Goal: Navigation & Orientation: Find specific page/section

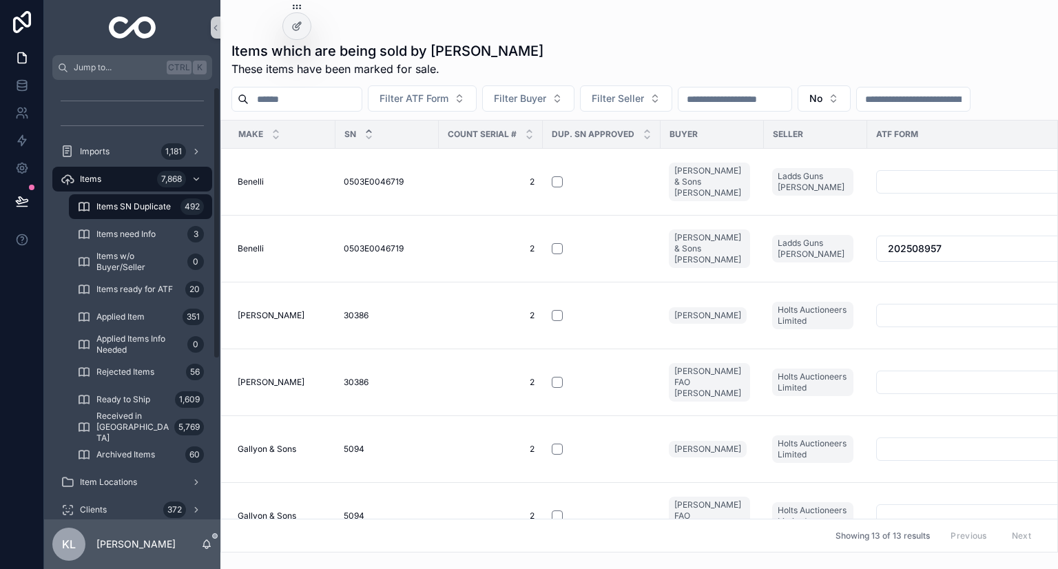
scroll to position [0, 6]
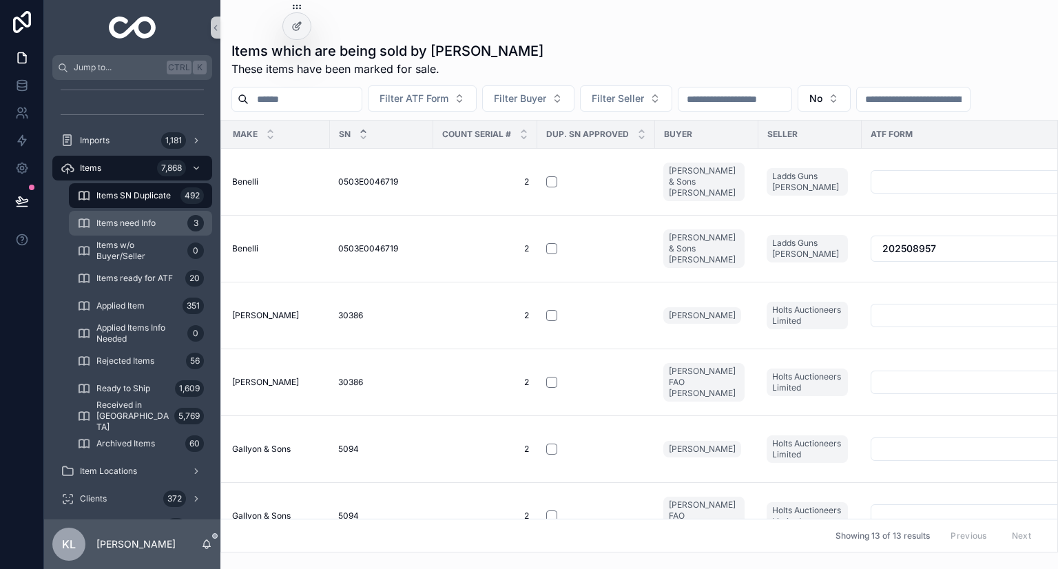
click at [143, 218] on span "Items need Info" at bounding box center [125, 223] width 59 height 11
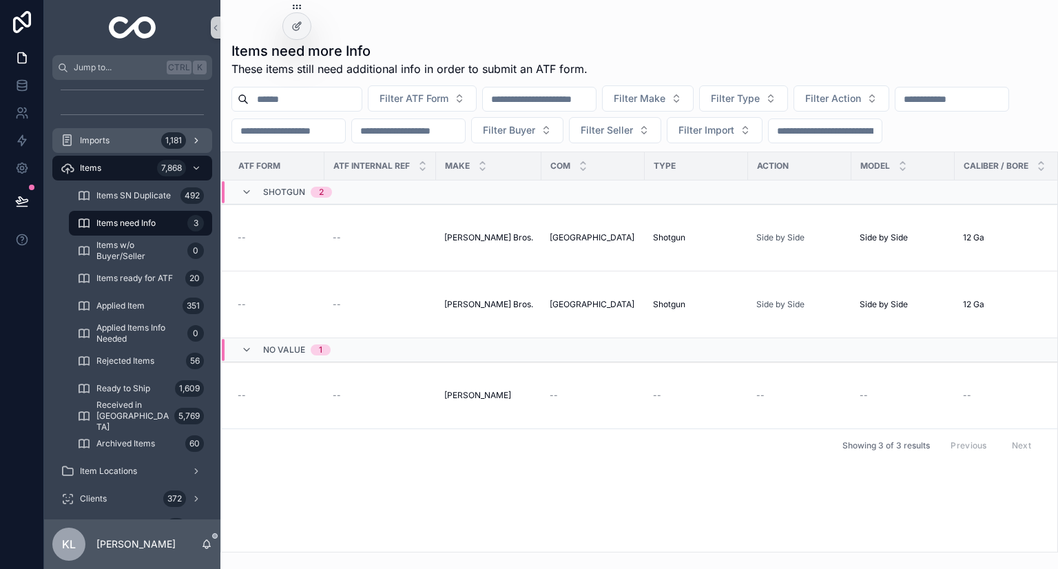
click at [147, 141] on div "Imports 1,181" at bounding box center [132, 141] width 143 height 22
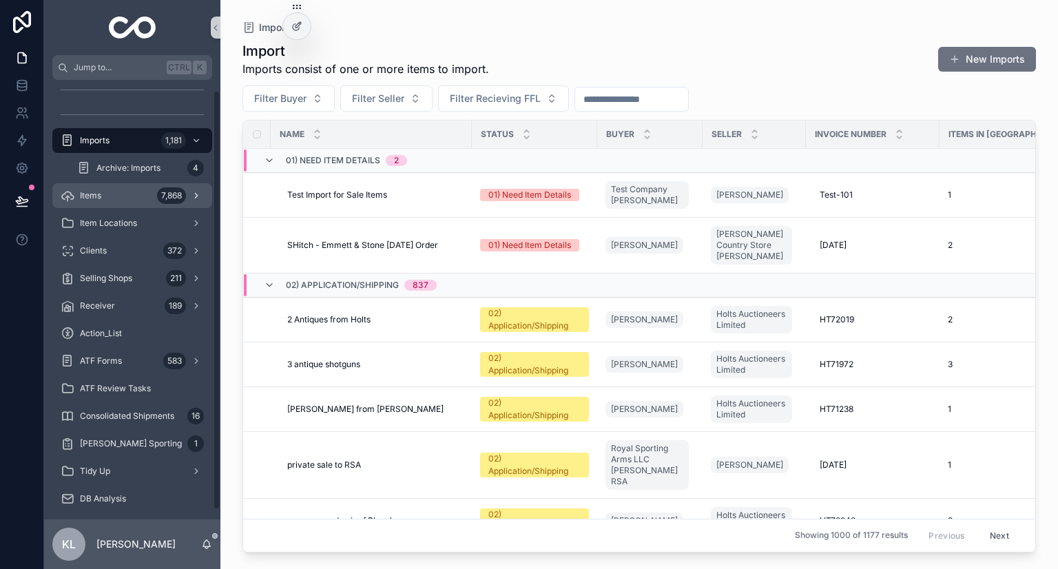
click at [115, 196] on div "Items 7,868" at bounding box center [132, 196] width 143 height 22
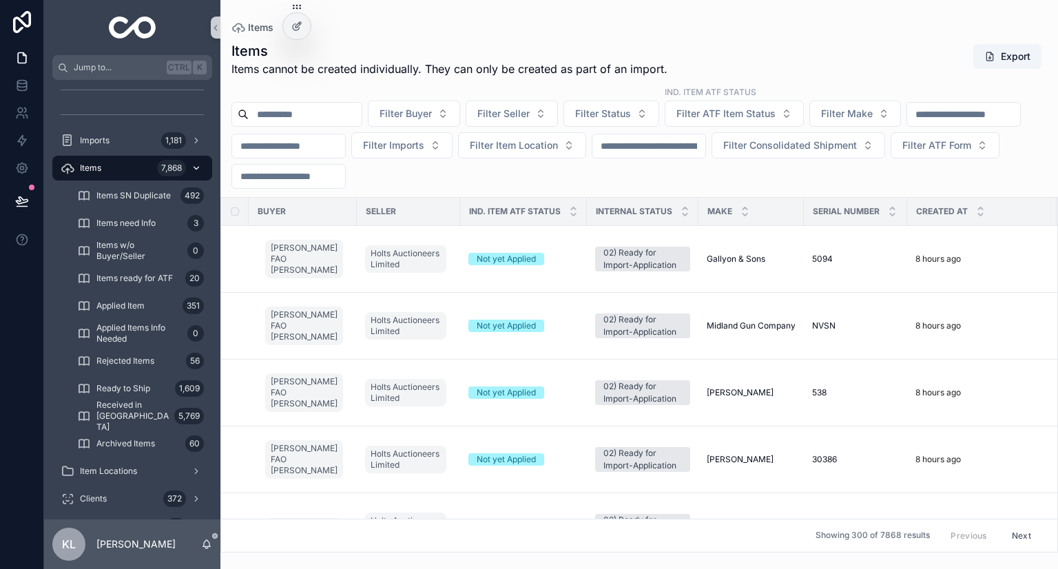
click at [115, 196] on span "Items SN Duplicate" at bounding box center [133, 195] width 74 height 11
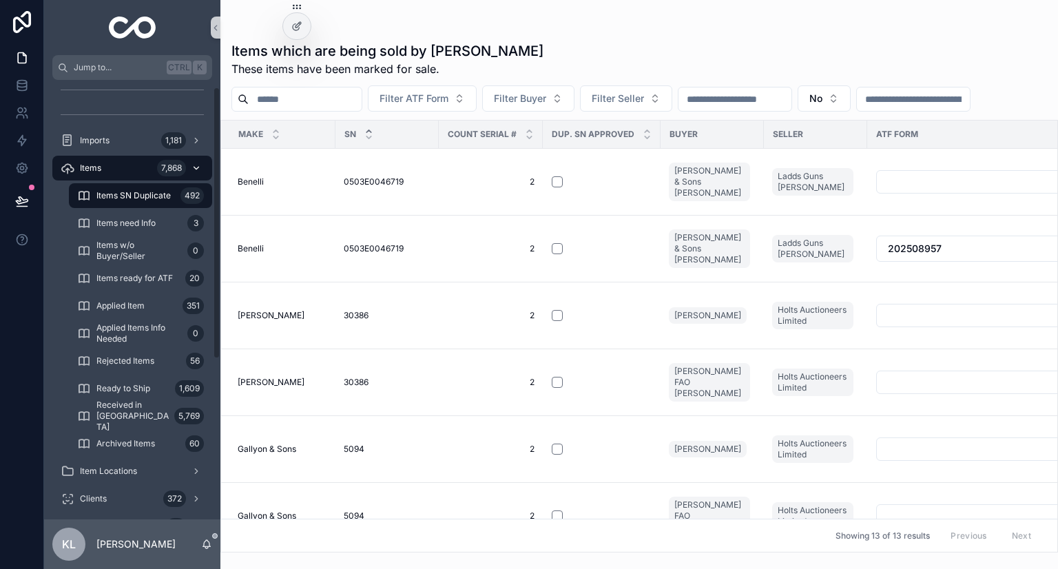
click at [116, 160] on div "Items 7,868" at bounding box center [132, 168] width 143 height 22
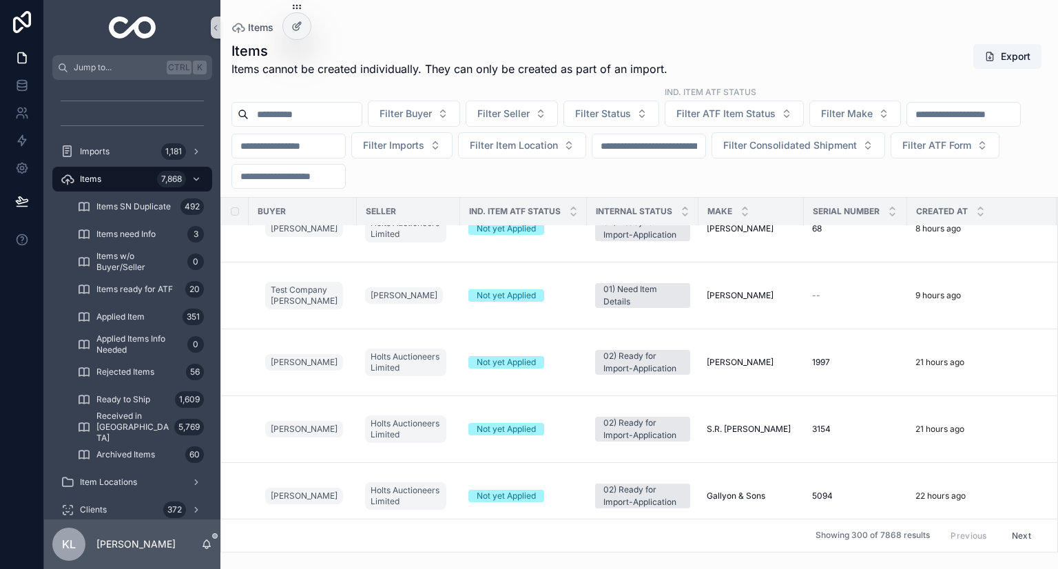
scroll to position [463, 8]
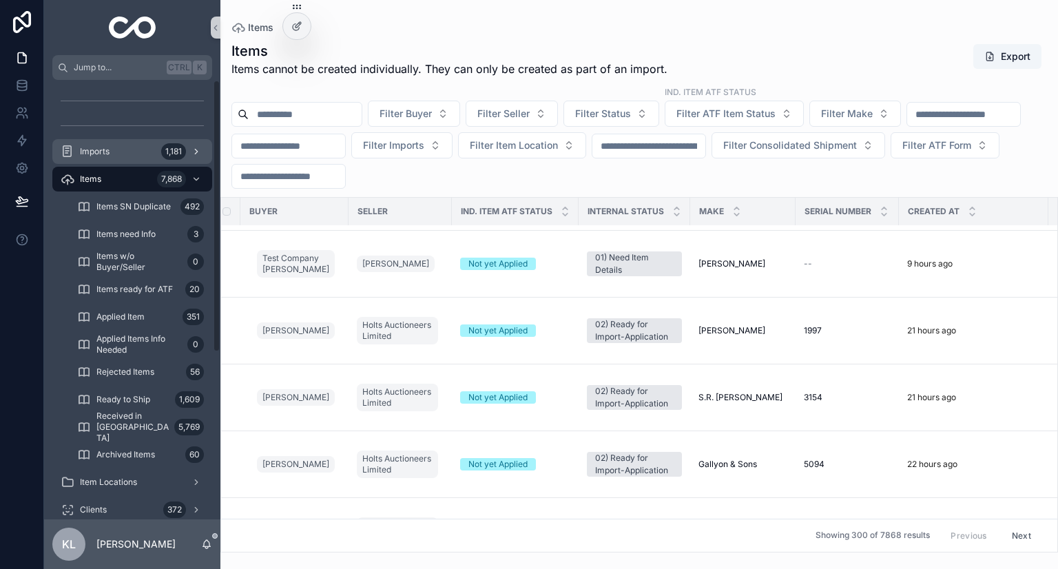
click at [144, 147] on div "Imports 1,181" at bounding box center [132, 152] width 143 height 22
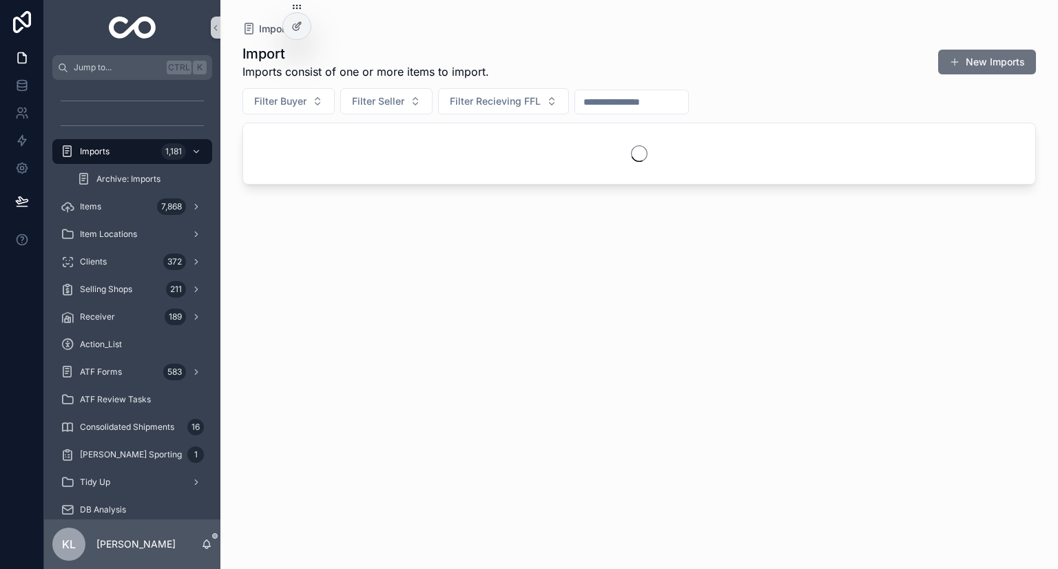
click at [719, 64] on div "Import Imports consist of one or more items to import. New Imports" at bounding box center [640, 62] width 794 height 36
